Goal: Task Accomplishment & Management: Manage account settings

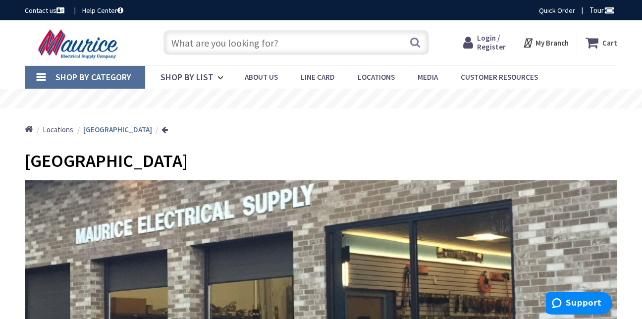
click at [491, 46] on span "Login / Register" at bounding box center [491, 42] width 29 height 18
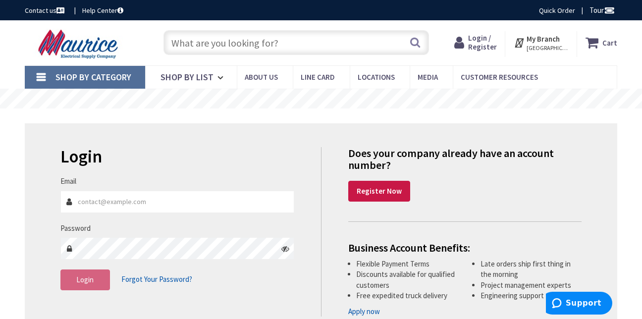
click at [111, 200] on input "Email" at bounding box center [177, 202] width 234 height 22
click at [97, 275] on button "Login" at bounding box center [85, 280] width 50 height 21
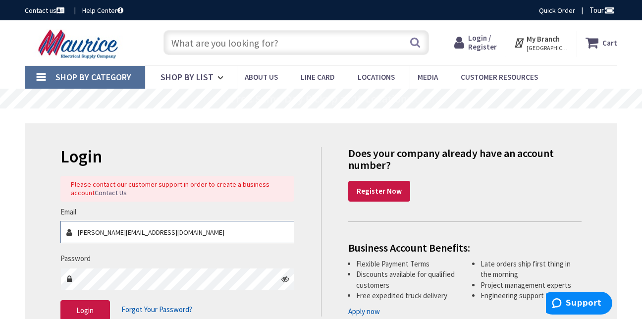
drag, startPoint x: 196, startPoint y: 235, endPoint x: -20, endPoint y: 231, distance: 215.6
click at [0, 231] on html "Please wait... Accessibility Screen-Reader Guide, Feedback, and Issue Reporting…" at bounding box center [321, 302] width 642 height 605
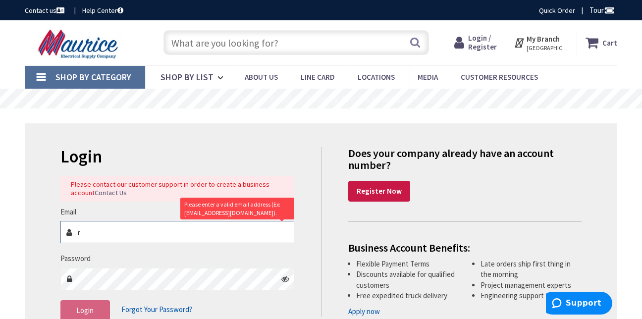
type input "[EMAIL_ADDRESS][DOMAIN_NAME]"
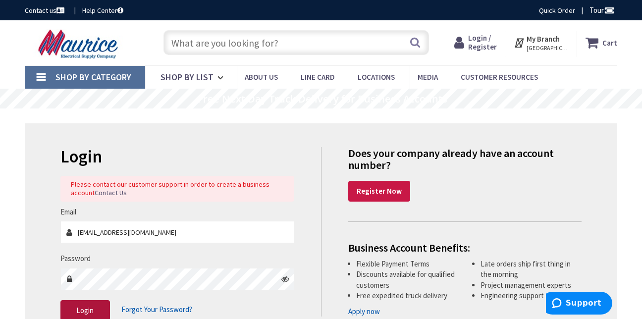
click at [94, 305] on button "Login" at bounding box center [85, 310] width 50 height 21
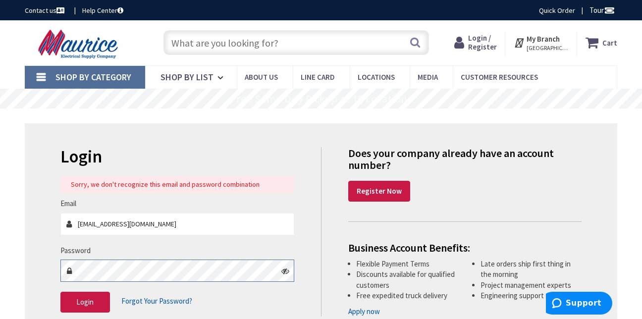
click at [0, 267] on html "Please wait... Accessibility Screen-Reader Guide, Feedback, and Issue Reporting…" at bounding box center [321, 298] width 642 height 597
click at [93, 295] on button "Login" at bounding box center [85, 302] width 50 height 21
click at [225, 163] on h2 "Login" at bounding box center [177, 156] width 234 height 19
